Goal: Task Accomplishment & Management: Manage account settings

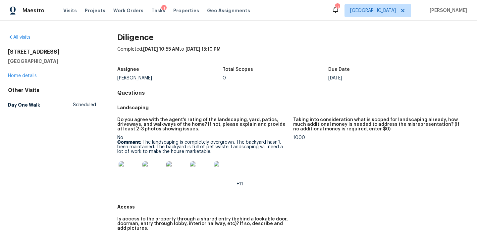
click at [184, 114] on div "Do you agree with the agent’s rating of the landscaping, yard, patios, driveway…" at bounding box center [293, 157] width 352 height 87
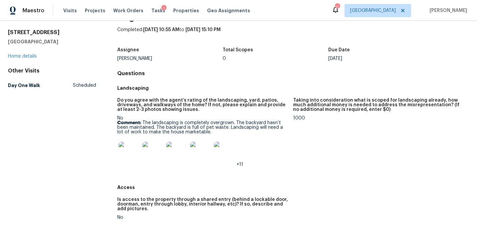
scroll to position [36, 0]
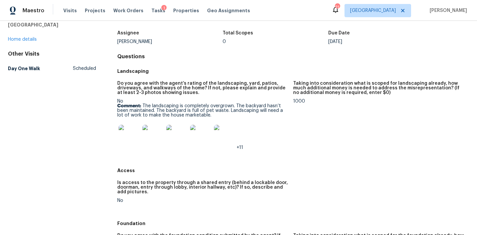
click at [140, 70] on h5 "Landscaping" at bounding box center [293, 71] width 352 height 7
copy h5 "Landscaping"
click at [284, 129] on div "+11" at bounding box center [202, 135] width 170 height 29
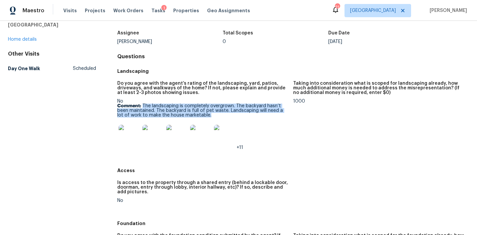
drag, startPoint x: 143, startPoint y: 104, endPoint x: 208, endPoint y: 114, distance: 64.9
click at [208, 115] on p "Comment: The landscaping is completely overgrown. The backyard hasn’t been main…" at bounding box center [202, 111] width 170 height 14
copy p "The landscaping is completely overgrown. The backyard hasn’t been maintained. T…"
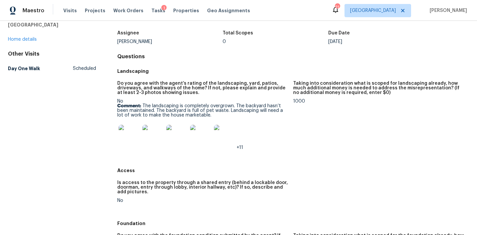
click at [280, 125] on div "+11" at bounding box center [202, 135] width 170 height 29
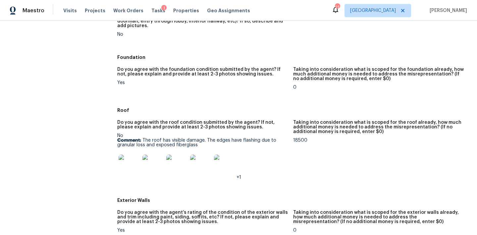
scroll to position [213, 0]
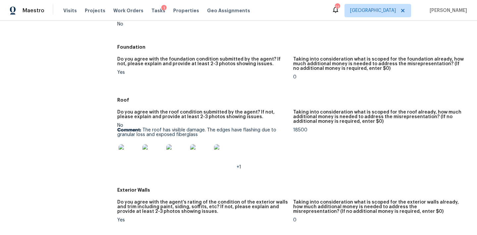
click at [173, 128] on p "Comment: The roof has visible damage. The edges have flashing due to granular l…" at bounding box center [202, 132] width 170 height 9
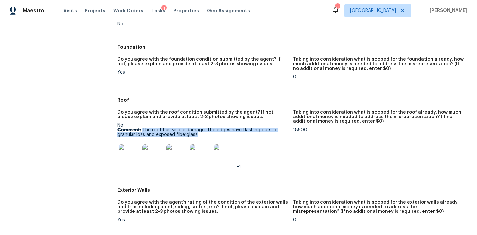
drag, startPoint x: 142, startPoint y: 130, endPoint x: 204, endPoint y: 136, distance: 62.6
click at [205, 137] on p "Comment: The roof has visible damage. The edges have flashing due to granular l…" at bounding box center [202, 132] width 170 height 9
copy p "The roof has visible damage. The edges have flashing due to granular loss and e…"
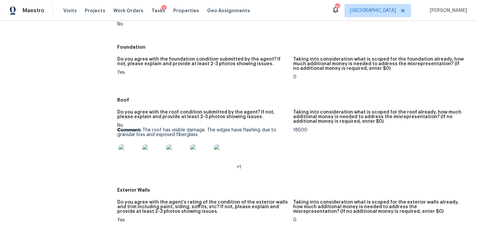
click at [295, 128] on div "18500" at bounding box center [378, 130] width 170 height 5
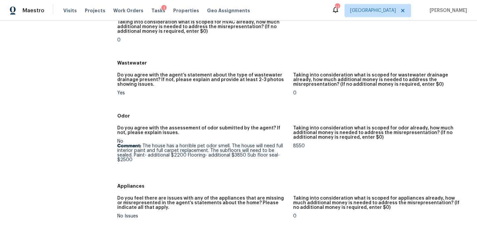
scroll to position [557, 0]
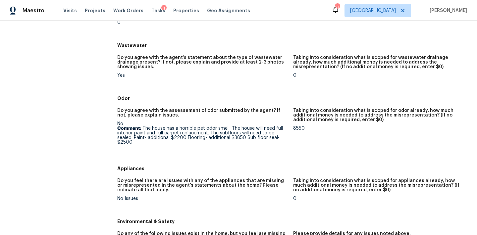
click at [174, 138] on p "Comment: The house has a horrible pet odor smell. The house will need full inte…" at bounding box center [202, 135] width 170 height 19
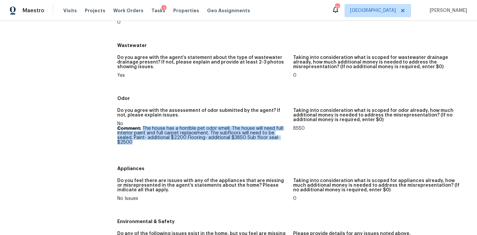
drag, startPoint x: 142, startPoint y: 129, endPoint x: 190, endPoint y: 141, distance: 48.9
click at [190, 142] on p "Comment: The house has a horrible pet odor smell. The house will need full inte…" at bounding box center [202, 135] width 170 height 19
copy p "The house has a horrible pet odor smell. The house will need full interior pain…"
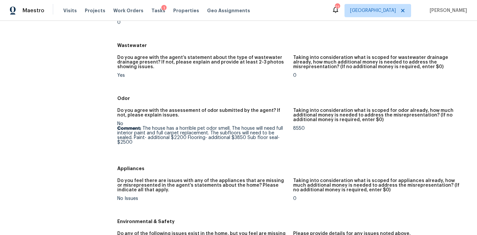
click at [342, 160] on div "Do you agree with the assessement of odor submitted by the agent? If not, pleas…" at bounding box center [293, 133] width 352 height 58
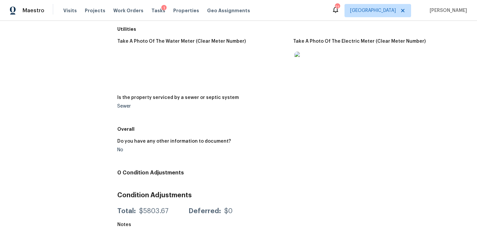
scroll to position [0, 0]
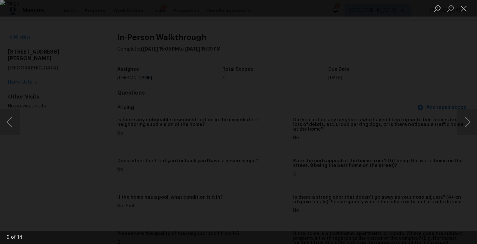
scroll to position [1077, 0]
click at [462, 12] on button "Close lightbox" at bounding box center [463, 9] width 13 height 12
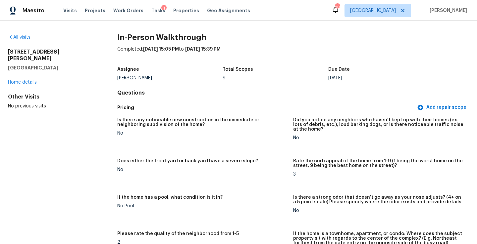
scroll to position [0, 0]
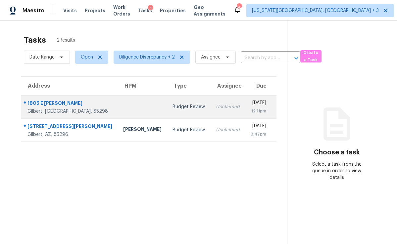
click at [167, 114] on td "Budget Review" at bounding box center [188, 106] width 43 height 23
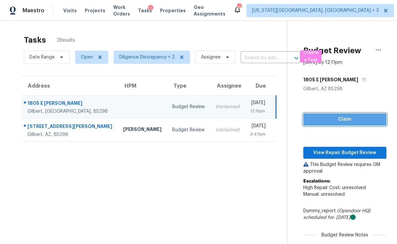
click at [333, 121] on span "Claim" at bounding box center [344, 120] width 72 height 8
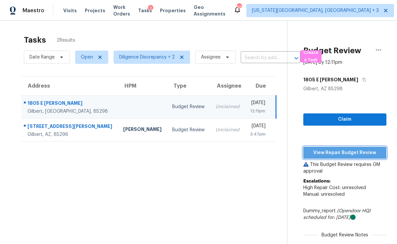
click at [330, 154] on span "View Repair Budget Review" at bounding box center [344, 153] width 72 height 8
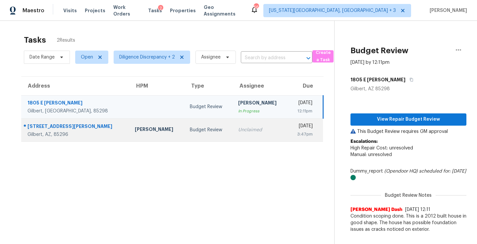
click at [235, 123] on td "Unclaimed" at bounding box center [260, 129] width 55 height 23
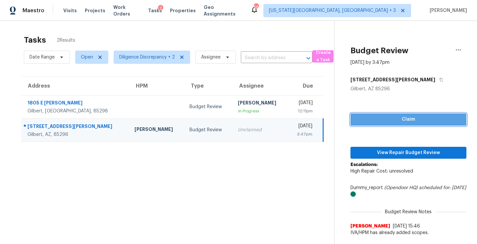
click at [376, 123] on span "Claim" at bounding box center [407, 120] width 105 height 8
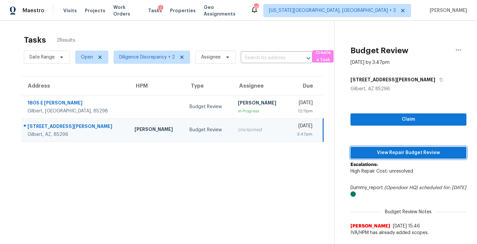
click at [378, 151] on span "View Repair Budget Review" at bounding box center [407, 153] width 105 height 8
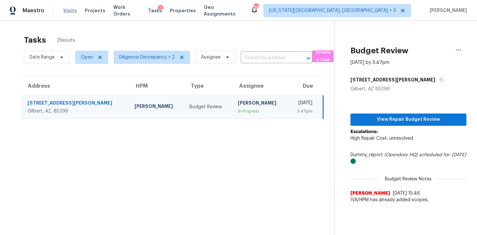
click at [66, 11] on span "Visits" at bounding box center [70, 10] width 14 height 7
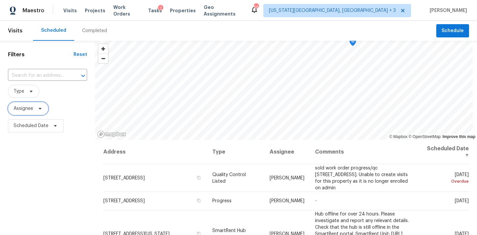
click at [34, 111] on span "Assignee" at bounding box center [28, 108] width 40 height 13
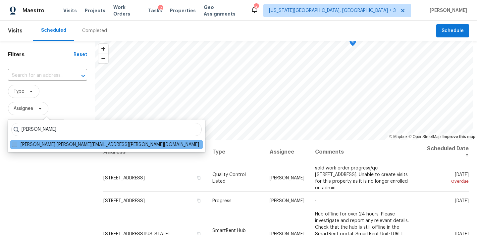
type input "brian borntrager"
click at [57, 143] on label "Brian Borntrager brian.borntrager@opendoor.com" at bounding box center [105, 144] width 187 height 7
click at [16, 143] on input "Brian Borntrager brian.borntrager@opendoor.com" at bounding box center [14, 143] width 4 height 4
checkbox input "true"
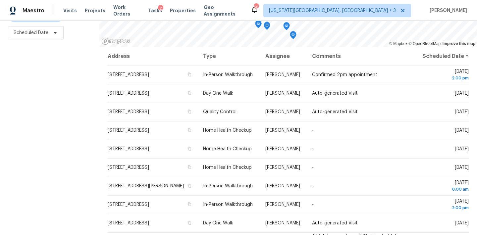
scroll to position [42, 0]
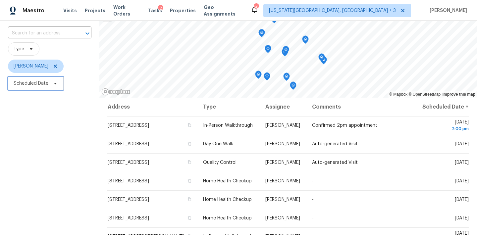
click at [39, 82] on span "Scheduled Date" at bounding box center [31, 83] width 35 height 7
click at [20, 149] on div "Filters Reset ​ Type Brian Borntrager Scheduled Date" at bounding box center [49, 141] width 99 height 287
click at [26, 50] on span at bounding box center [29, 48] width 7 height 5
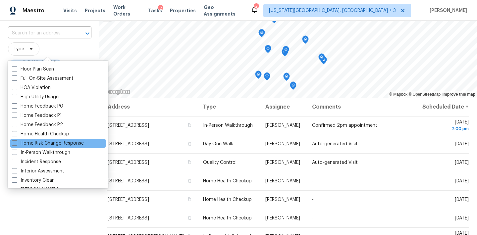
scroll to position [175, 0]
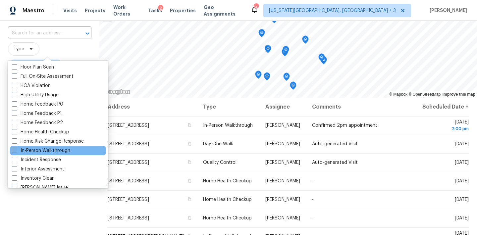
click at [47, 150] on label "In-Person Walkthrough" at bounding box center [41, 150] width 58 height 7
click at [16, 150] on input "In-Person Walkthrough" at bounding box center [14, 149] width 4 height 4
checkbox input "true"
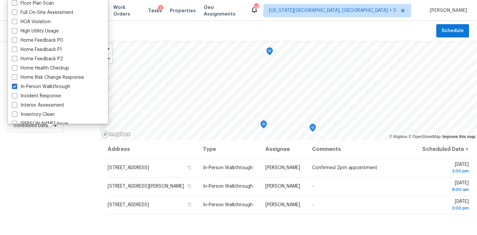
click at [49, 188] on div "Filters Reset ​ In-Person Walkthrough Brian Borntrager Scheduled Date" at bounding box center [49, 184] width 99 height 287
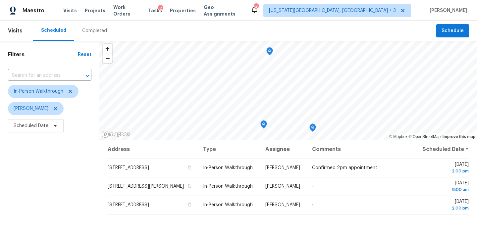
click at [263, 124] on icon "Map marker" at bounding box center [263, 125] width 6 height 8
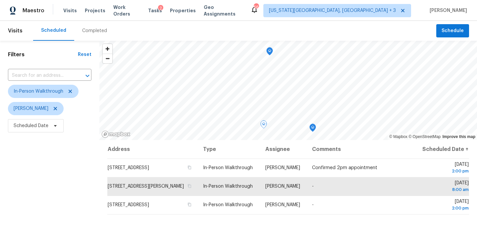
click at [313, 128] on icon "Map marker" at bounding box center [312, 128] width 2 height 2
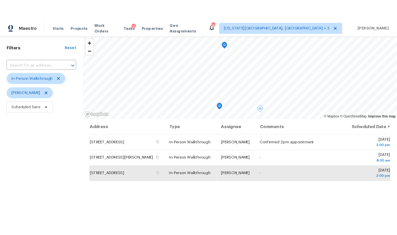
scroll to position [23, 0]
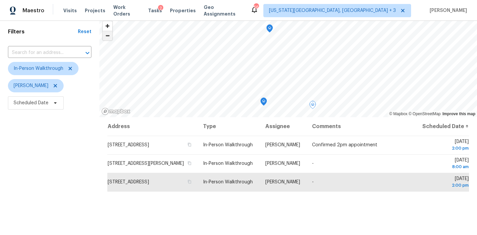
click at [107, 37] on span "Zoom out" at bounding box center [108, 35] width 10 height 9
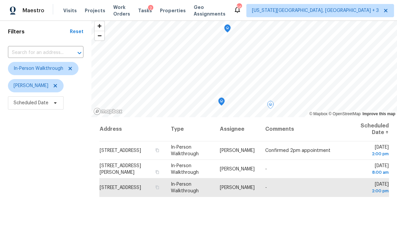
click at [343, 214] on div "Address Type Assignee Comments Scheduled Date ↑ 2330 W Sierra Vista Dr, Phoenix…" at bounding box center [244, 211] width 306 height 188
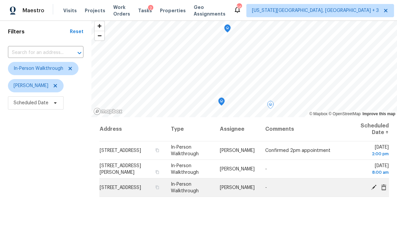
click at [371, 186] on icon at bounding box center [374, 187] width 6 height 6
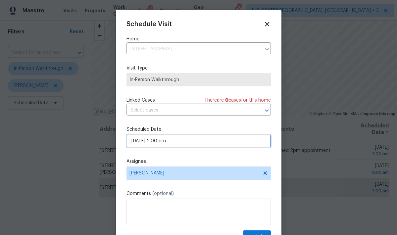
click at [147, 143] on input "09/23/2025 2:00 pm" at bounding box center [198, 140] width 144 height 13
select select "pm"
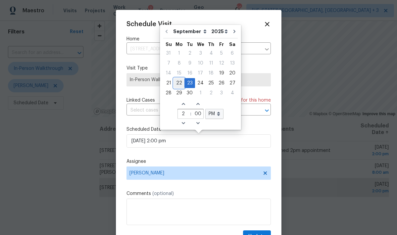
click at [178, 80] on div "22" at bounding box center [179, 82] width 11 height 9
type input "09/22/2025 2:00 pm"
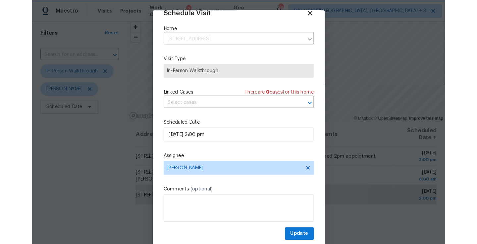
scroll to position [12, 0]
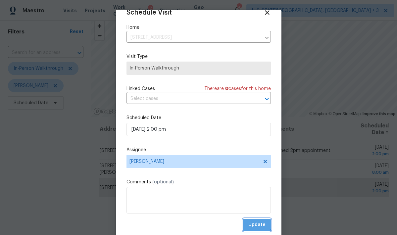
click at [250, 222] on span "Update" at bounding box center [256, 225] width 17 height 8
